Goal: Find contact information: Find contact information

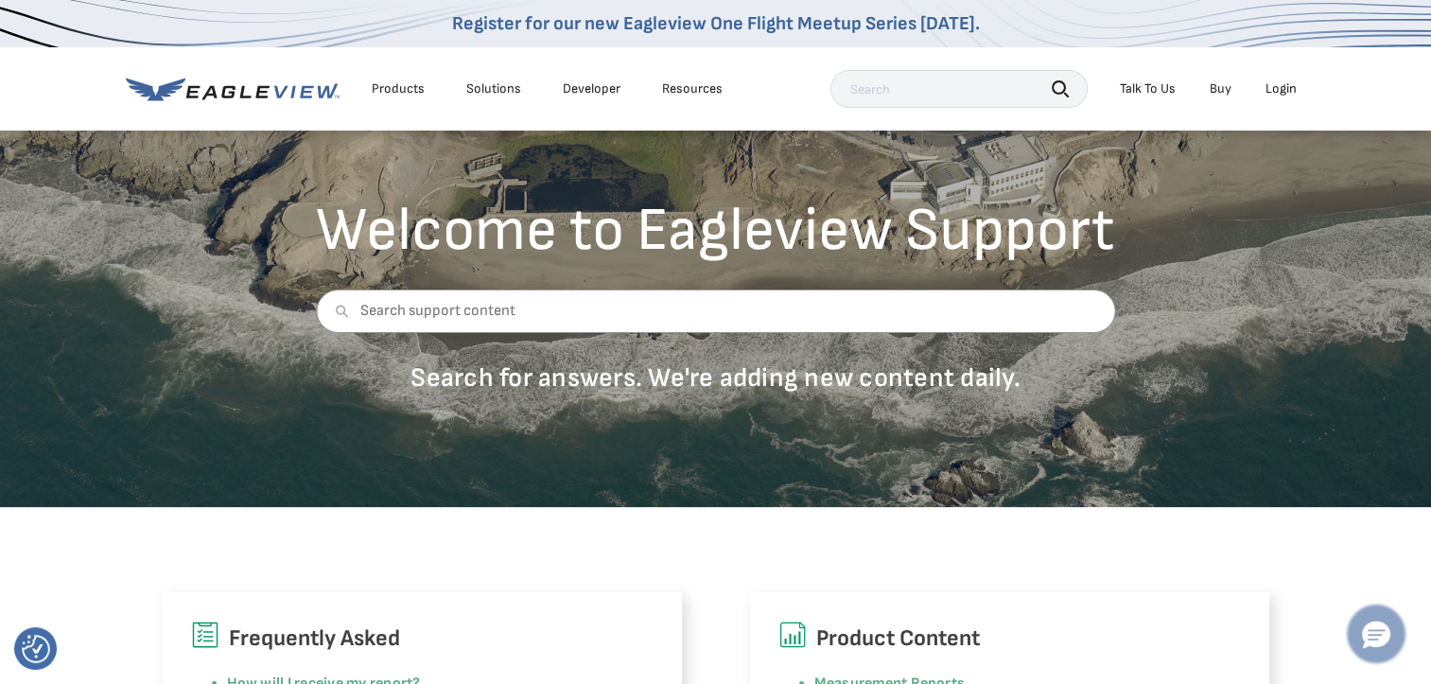
click at [1370, 626] on icon "Hello, have a question? Let’s chat." at bounding box center [1376, 634] width 28 height 27
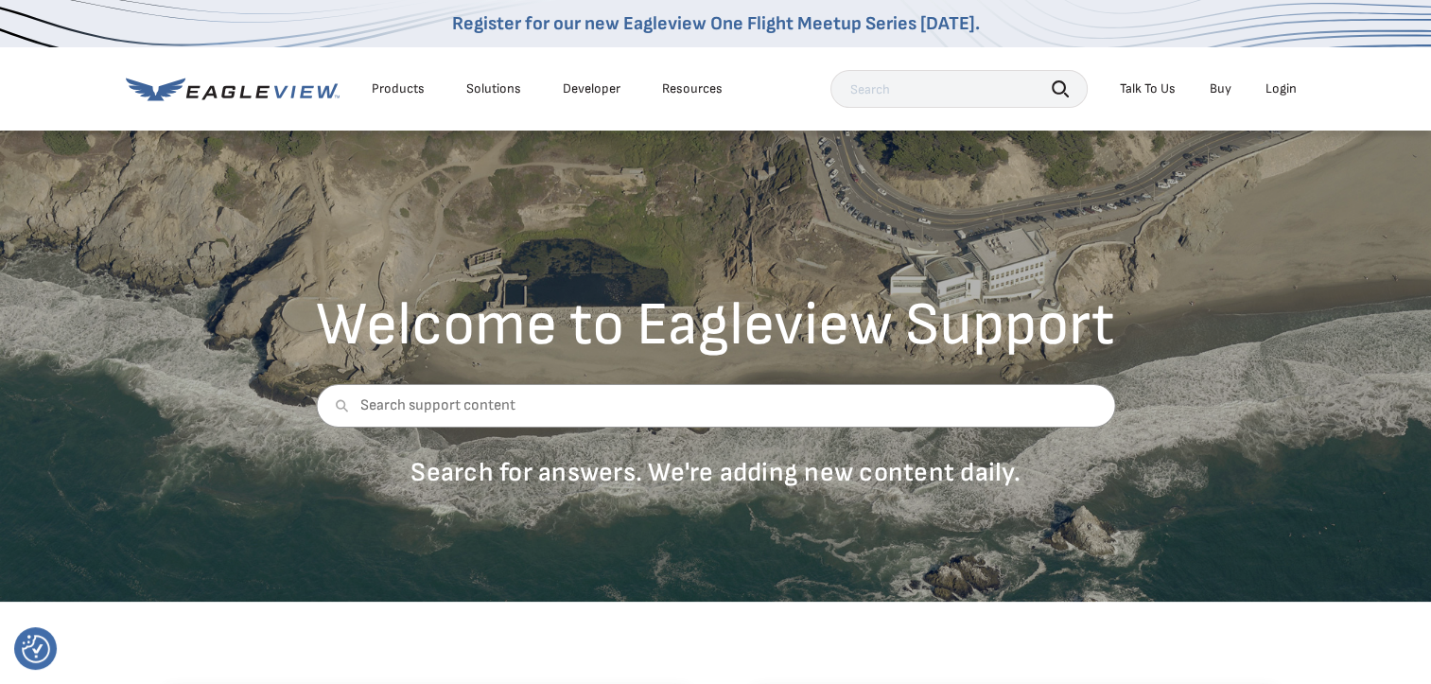
click at [1162, 92] on div "Talk To Us" at bounding box center [1148, 88] width 56 height 17
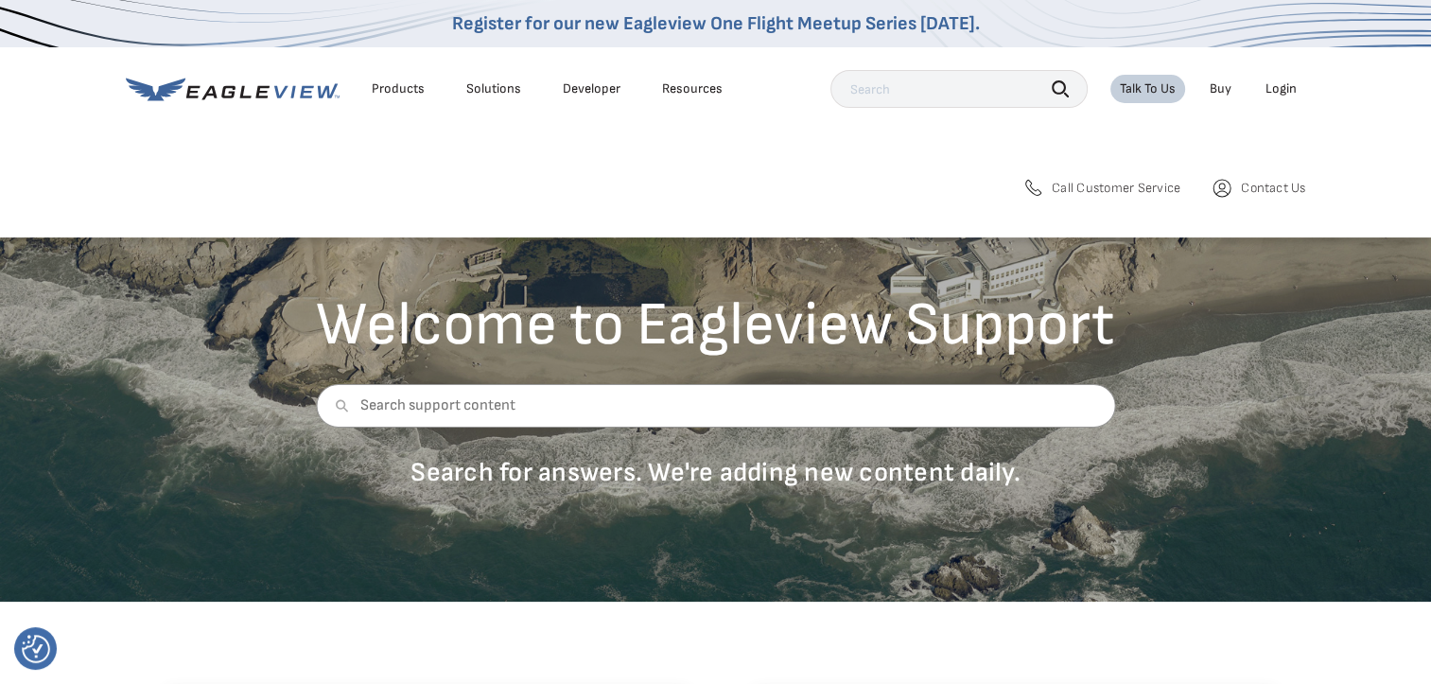
click at [1283, 185] on span "Contact Us" at bounding box center [1273, 188] width 64 height 17
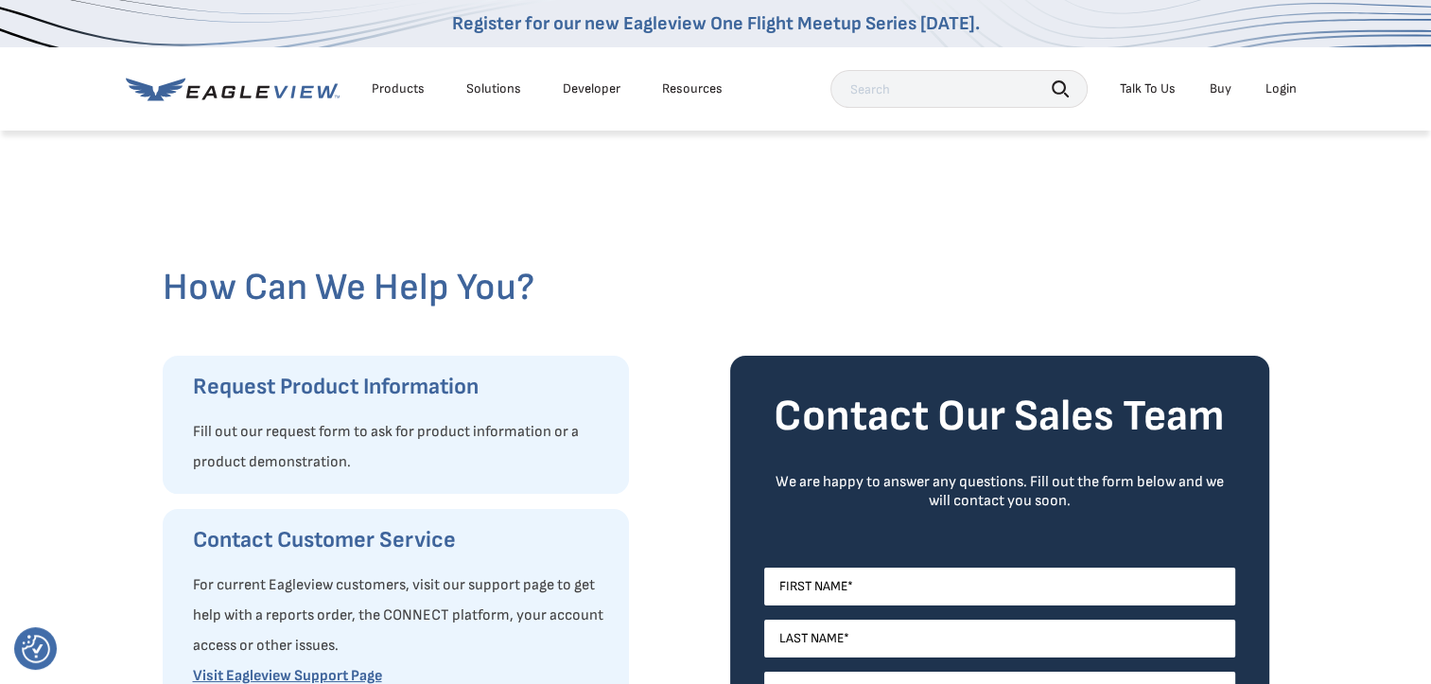
click at [1164, 96] on div "Talk To Us" at bounding box center [1148, 88] width 56 height 17
click at [1100, 210] on div "Search Products Our Product Areas Imagery 1-Inch GSD Aerial Imagery *" at bounding box center [715, 194] width 1431 height 83
click at [1107, 193] on span "Call Customer Service" at bounding box center [1121, 187] width 124 height 17
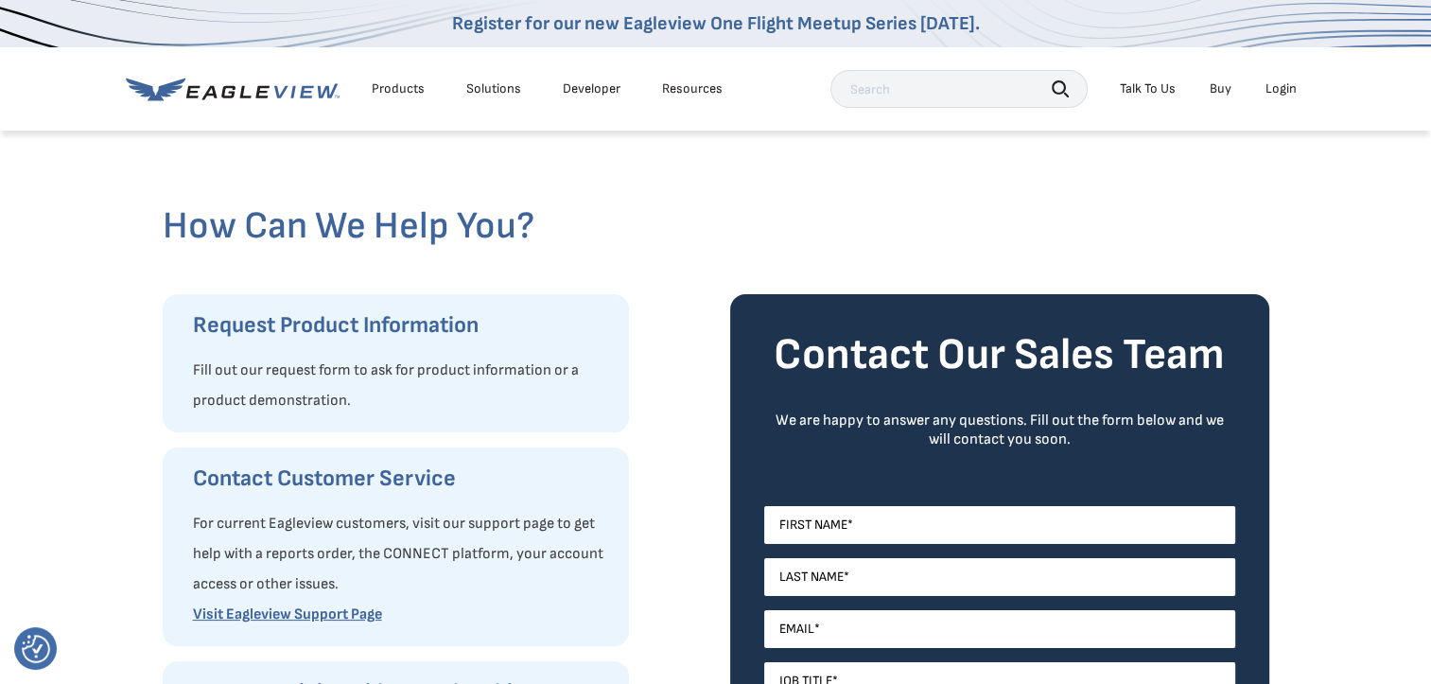
scroll to position [95, 0]
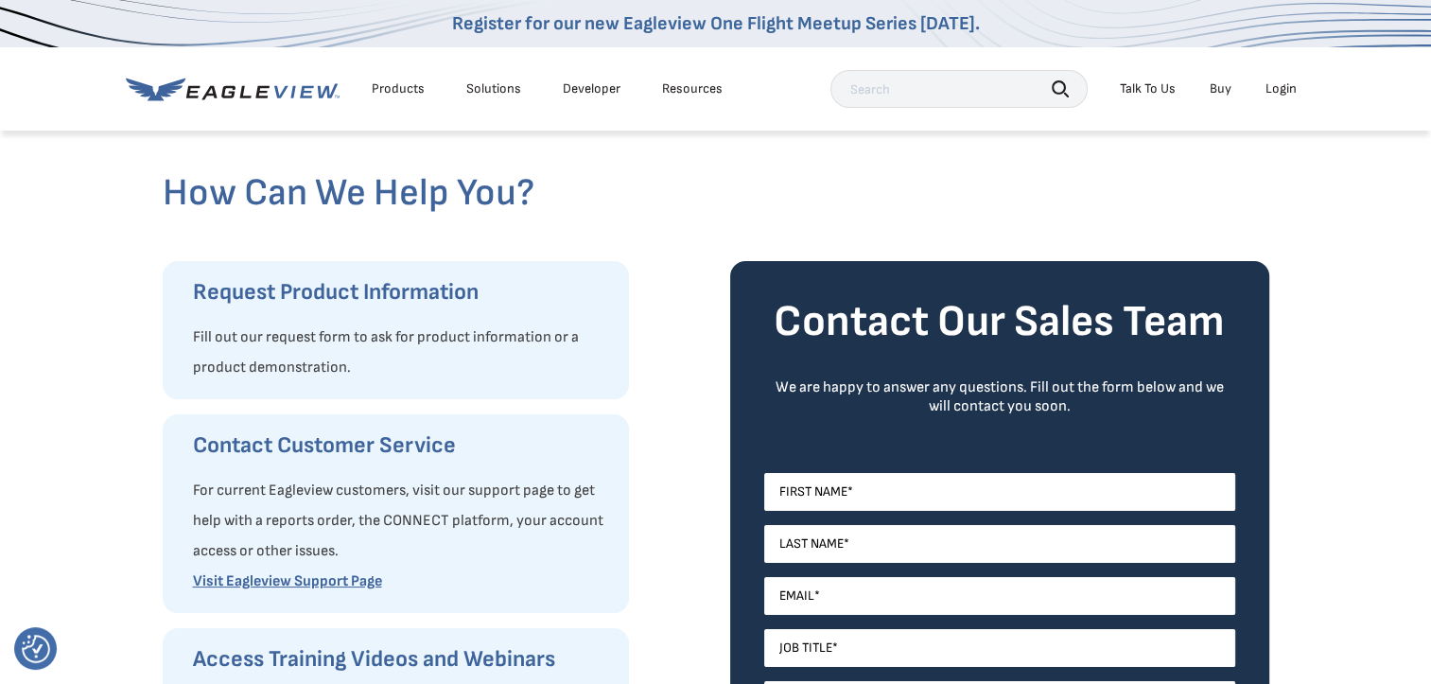
drag, startPoint x: 1062, startPoint y: 196, endPoint x: 1076, endPoint y: 192, distance: 14.7
click at [1063, 196] on h2 "How Can We Help You?" at bounding box center [716, 192] width 1107 height 45
click at [1194, 73] on div "Search Talk To Us Buy Login" at bounding box center [1069, 89] width 476 height 38
click at [1167, 85] on div "Talk To Us" at bounding box center [1148, 88] width 56 height 17
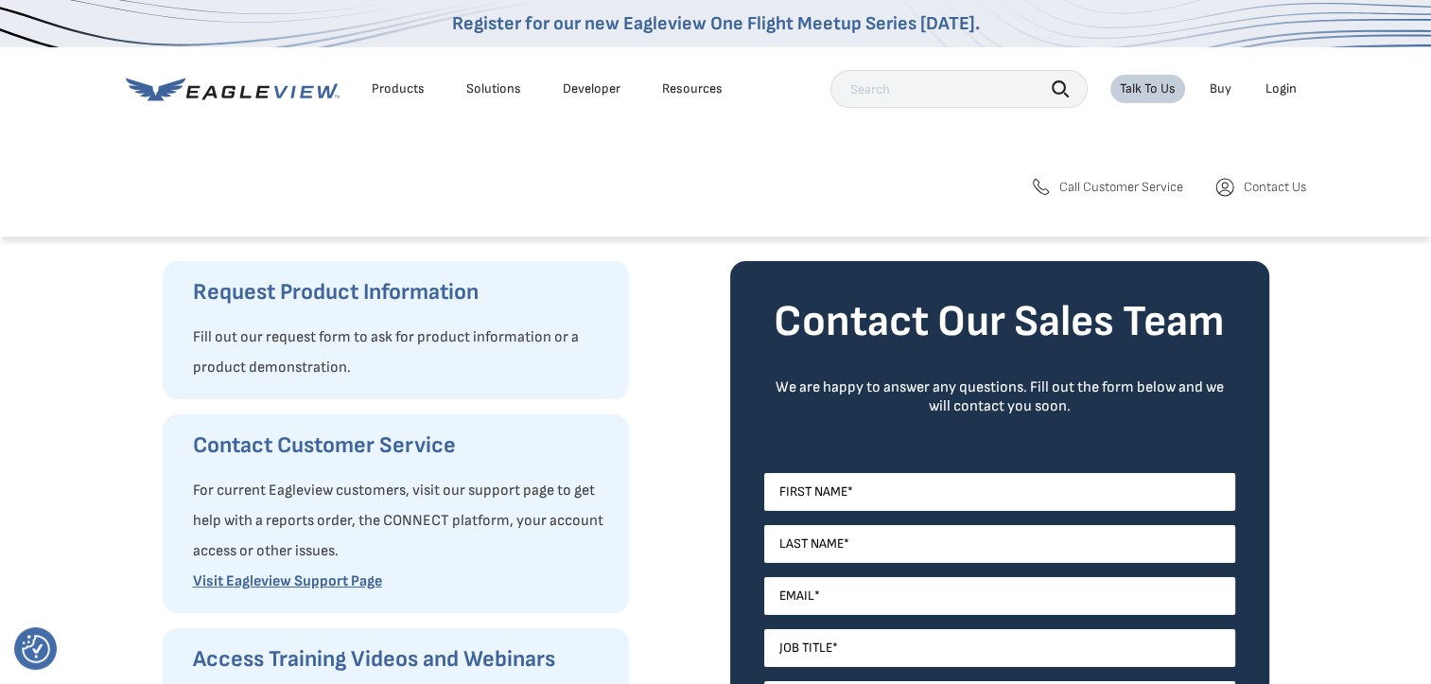
click at [1099, 196] on link "Call Customer Service" at bounding box center [1106, 187] width 154 height 23
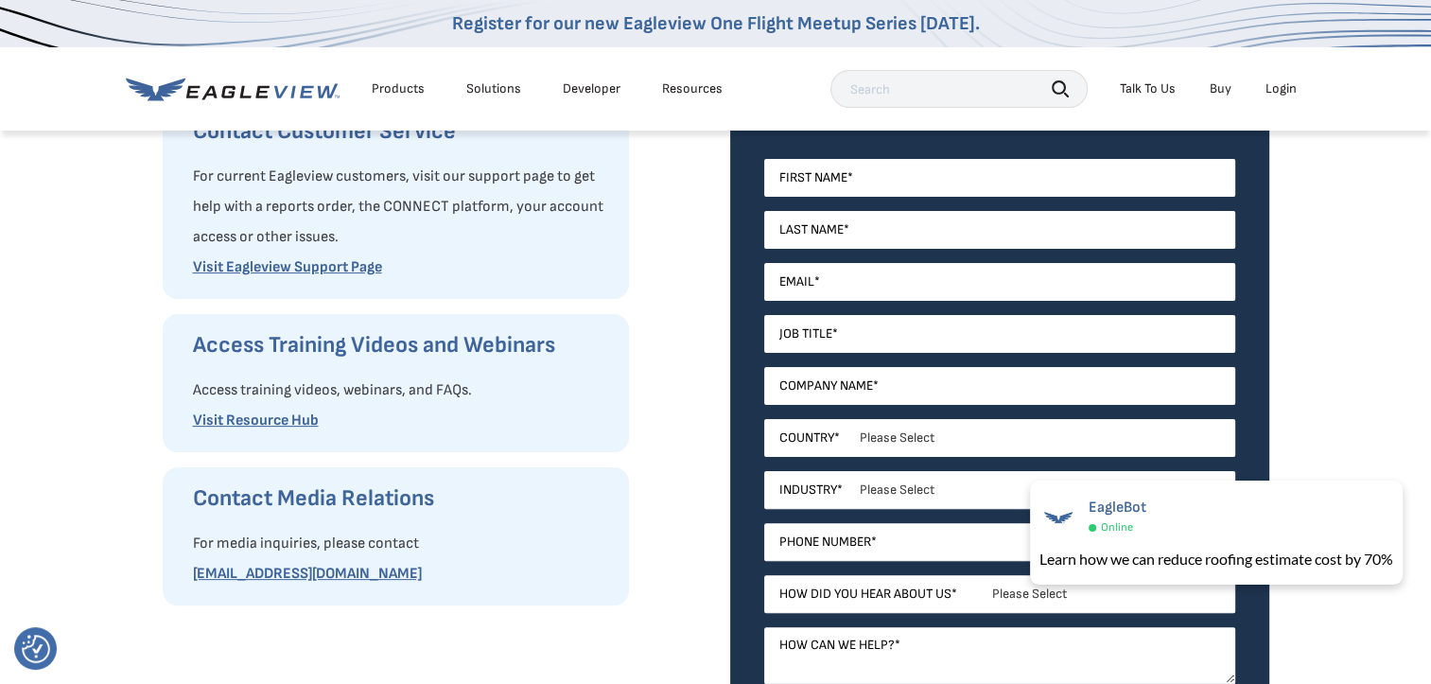
scroll to position [378, 0]
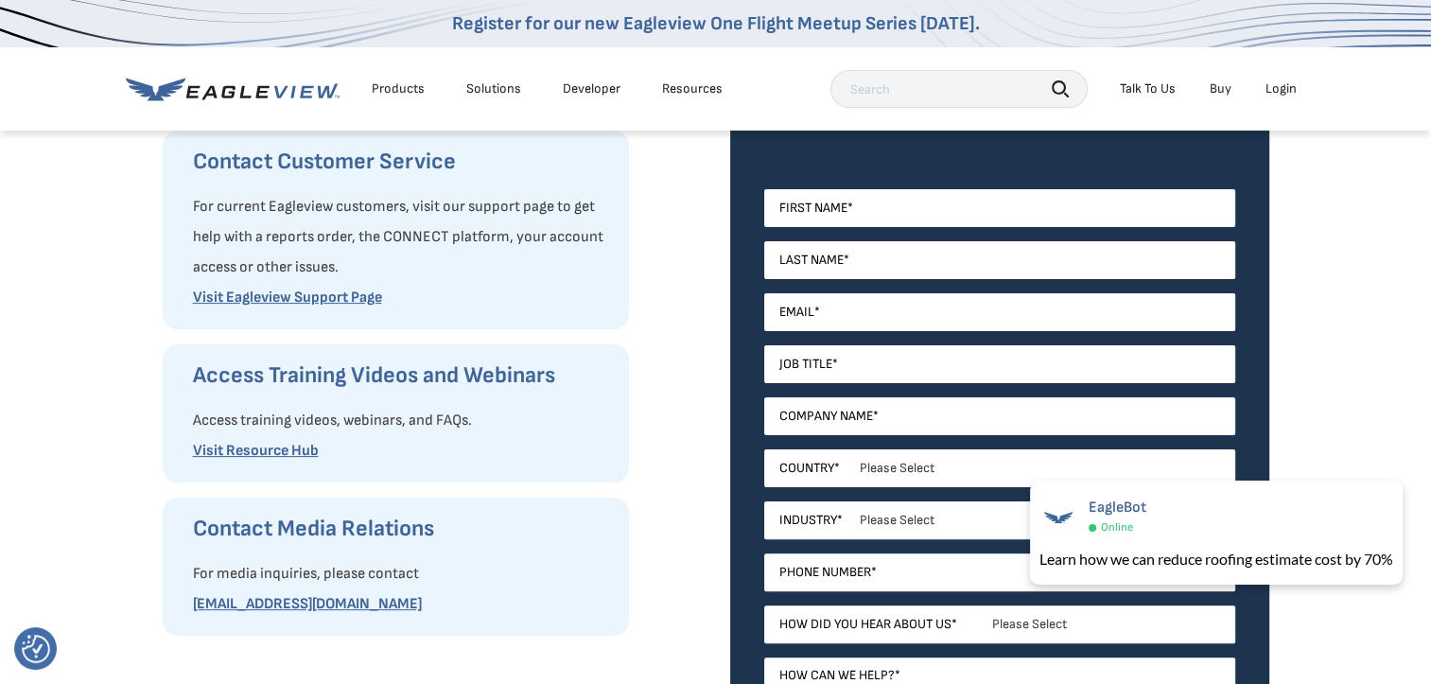
click at [1401, 376] on div "How Can We Help You? Request Product Information Fill out our request form to a…" at bounding box center [715, 302] width 1431 height 1104
click at [1394, 497] on span "×" at bounding box center [1397, 493] width 10 height 20
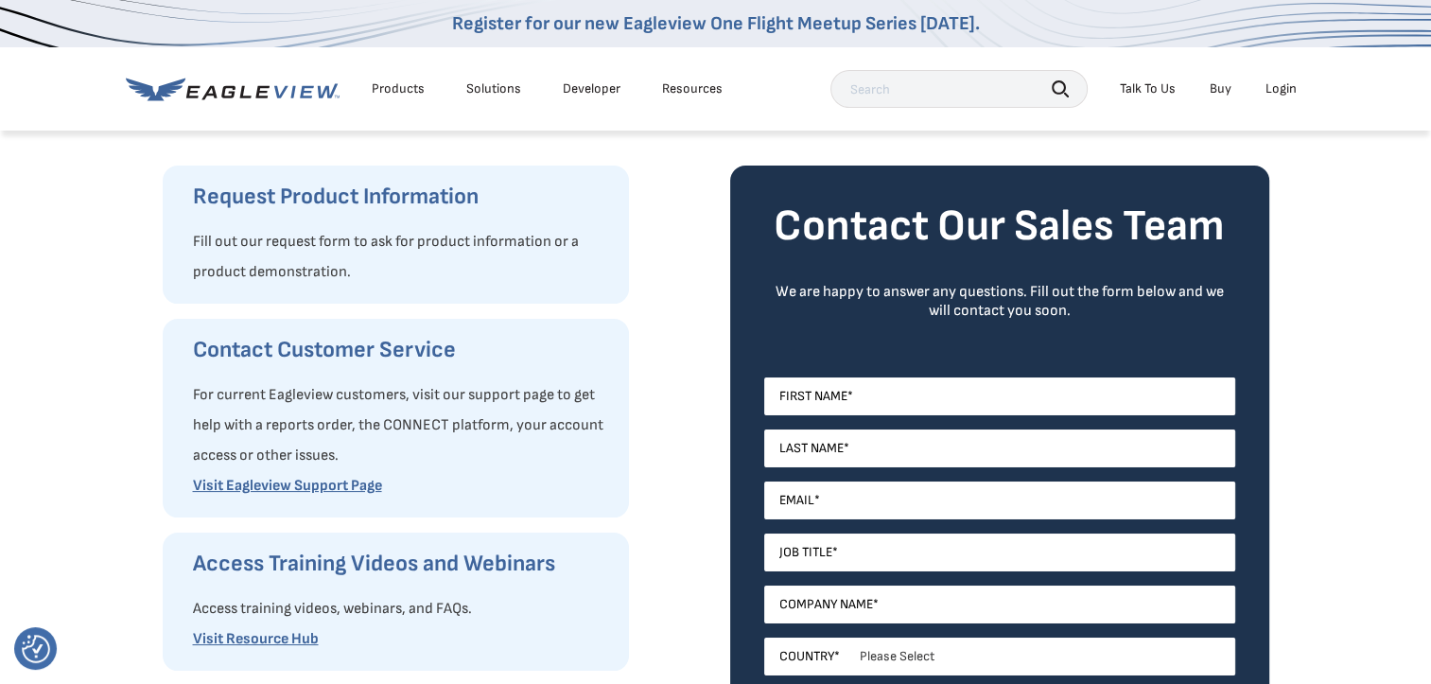
scroll to position [189, 0]
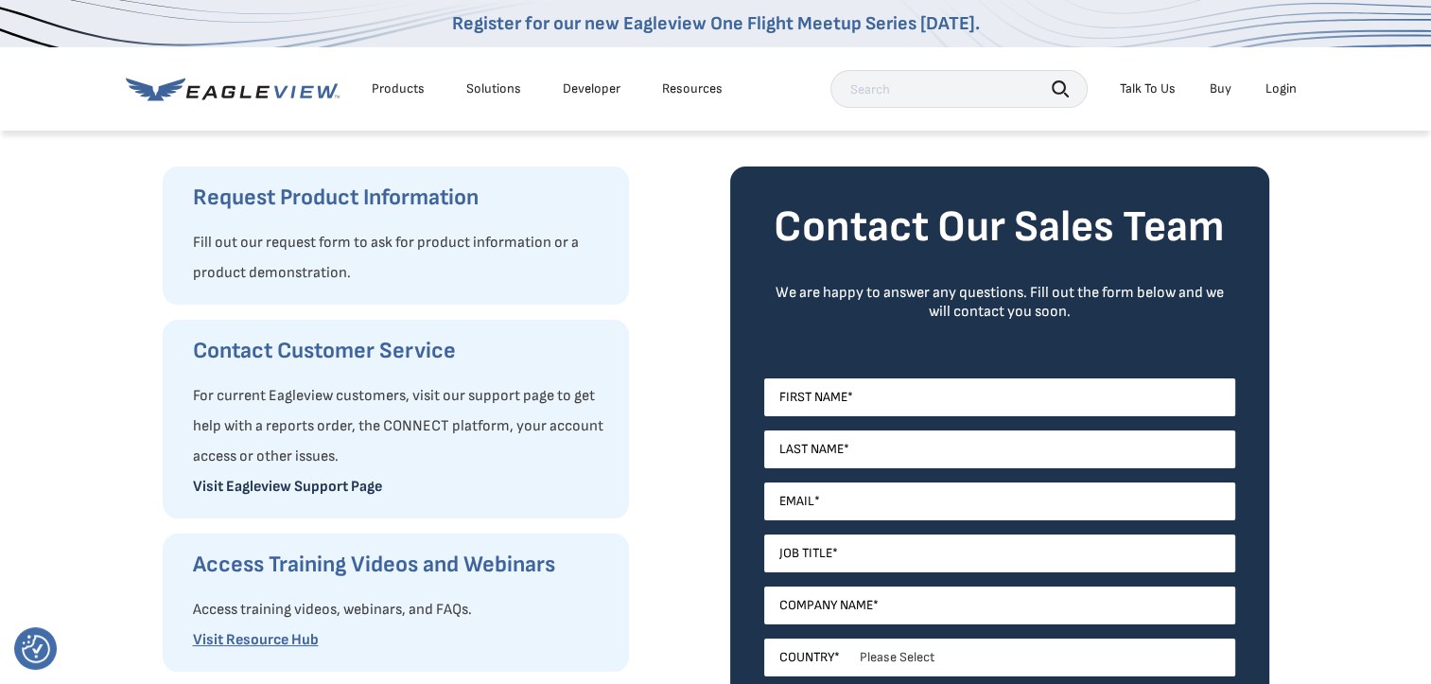
click at [324, 482] on link "Visit Eagleview Support Page" at bounding box center [287, 487] width 189 height 18
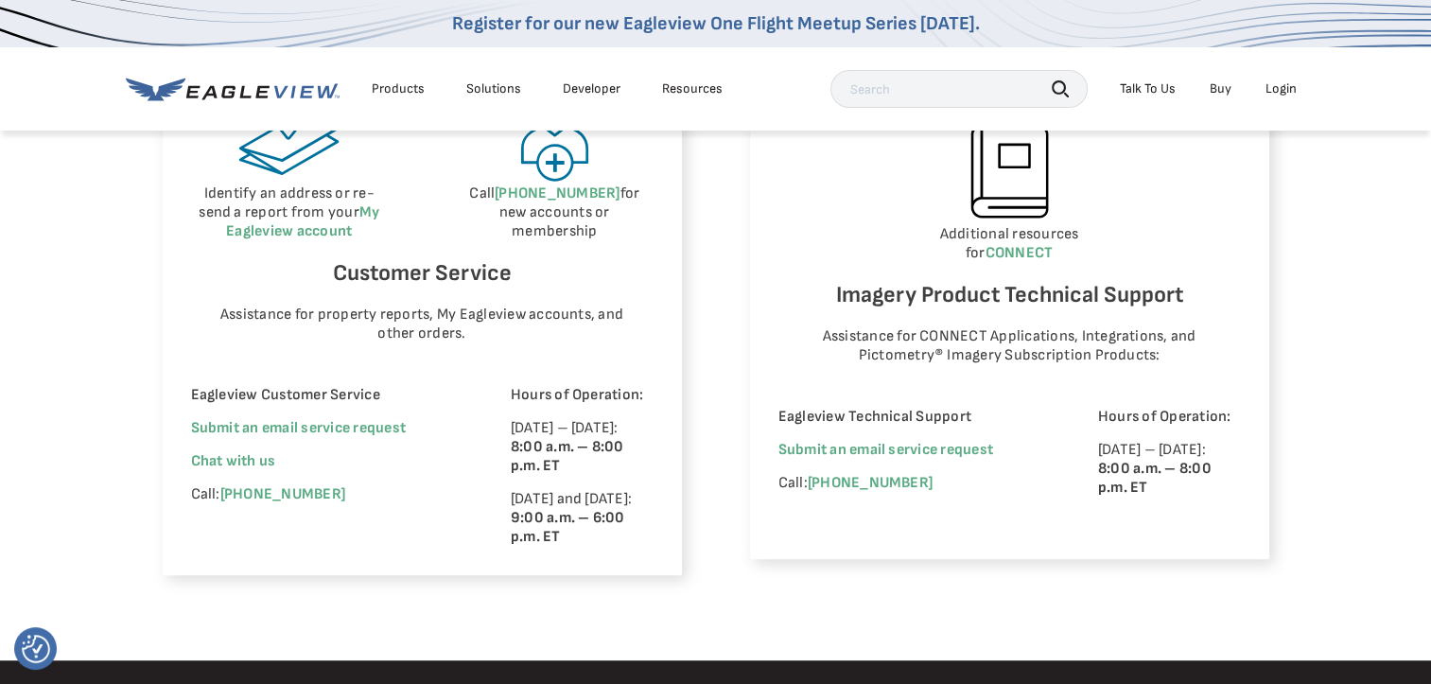
scroll to position [1135, 0]
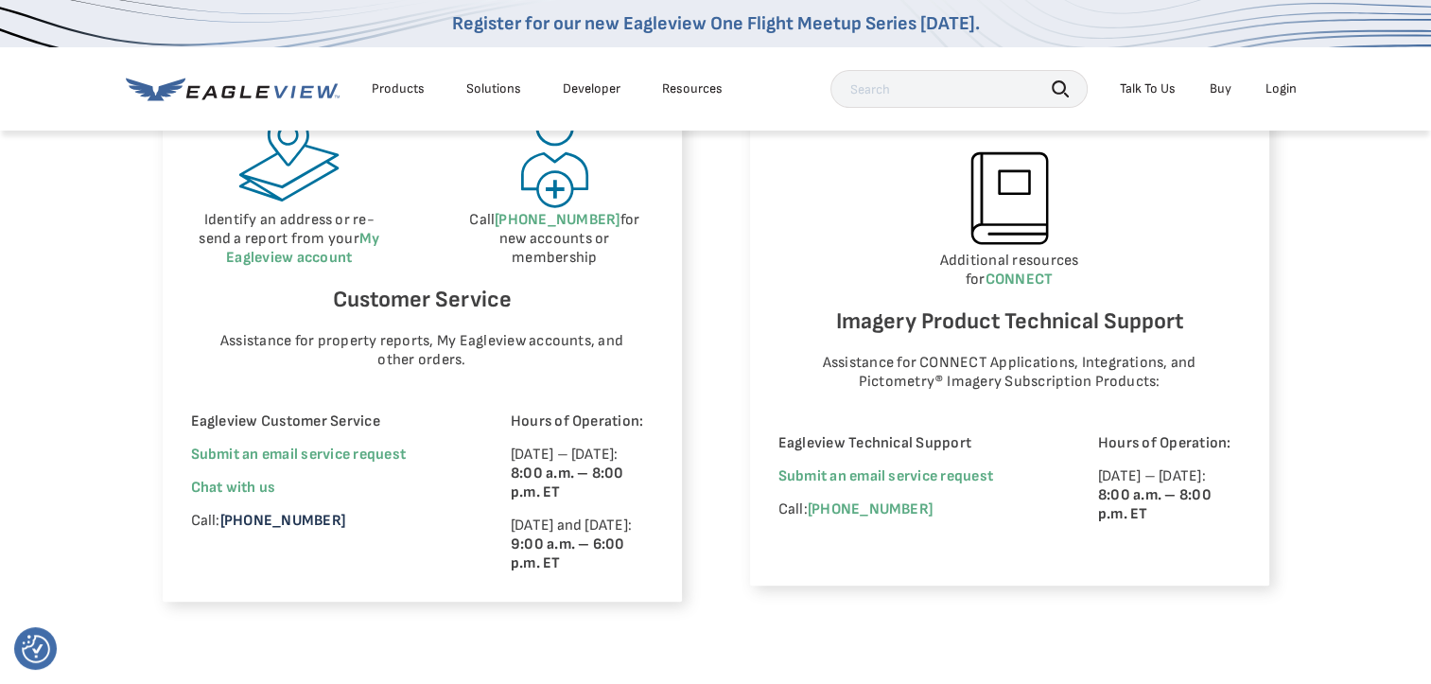
click at [318, 520] on link "[PHONE_NUMBER]" at bounding box center [282, 521] width 125 height 18
